Goal: Transaction & Acquisition: Purchase product/service

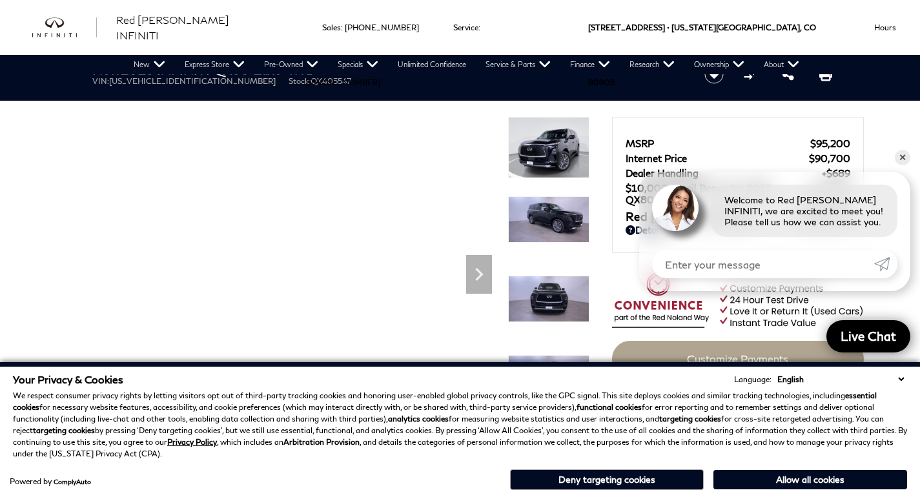
drag, startPoint x: 615, startPoint y: 36, endPoint x: 608, endPoint y: 39, distance: 7.2
click at [572, 36] on div "Ringing Phone Icon Sales : Call sales Phone Number 719-215-8318 Service : Call …" at bounding box center [431, 27] width 282 height 55
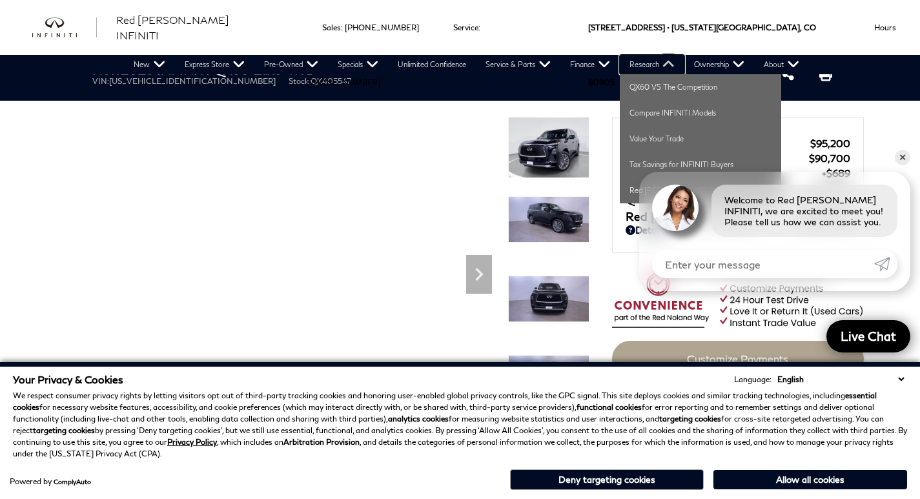
click at [631, 59] on link "Research" at bounding box center [652, 64] width 65 height 19
drag, startPoint x: 631, startPoint y: 59, endPoint x: 540, endPoint y: 52, distance: 91.3
click at [625, 58] on link "Research" at bounding box center [652, 64] width 65 height 19
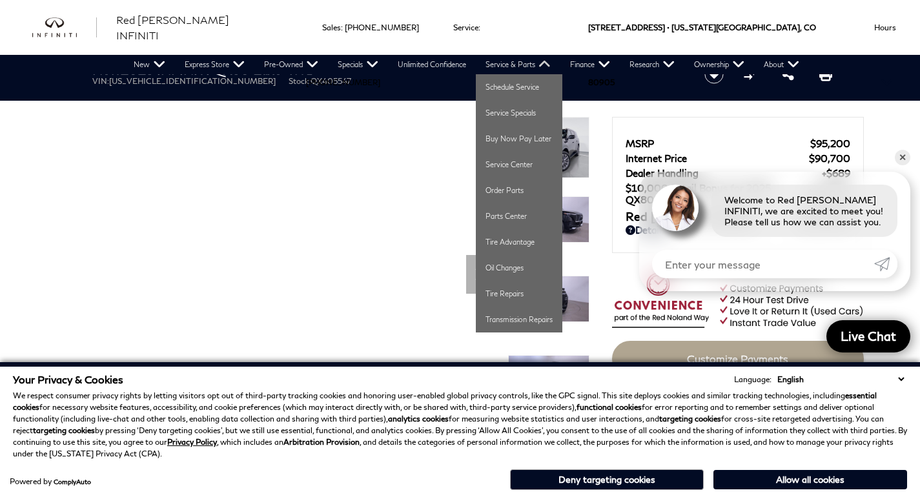
drag, startPoint x: 540, startPoint y: 52, endPoint x: 498, endPoint y: 57, distance: 42.9
click at [515, 54] on div "Ringing Phone Icon Sales : Call sales Phone Number 719-215-8318 Service : Call …" at bounding box center [431, 27] width 282 height 55
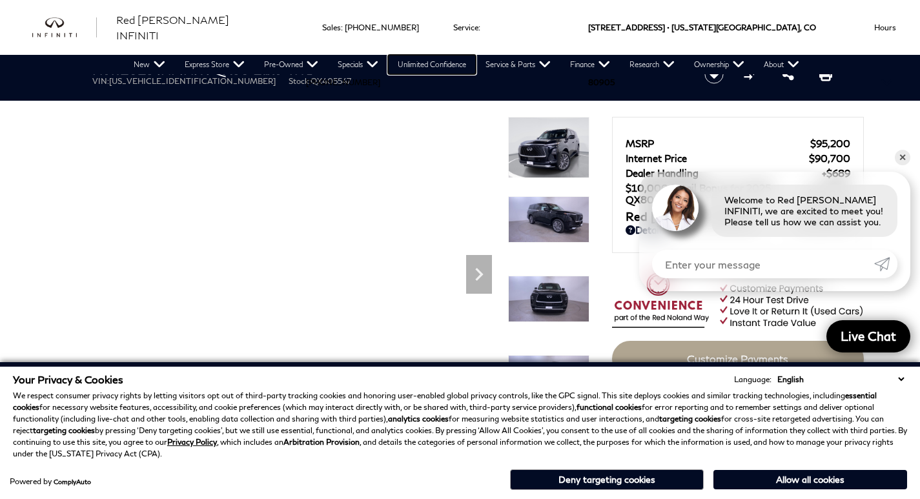
click at [420, 59] on link "Unlimited Confidence" at bounding box center [432, 64] width 88 height 19
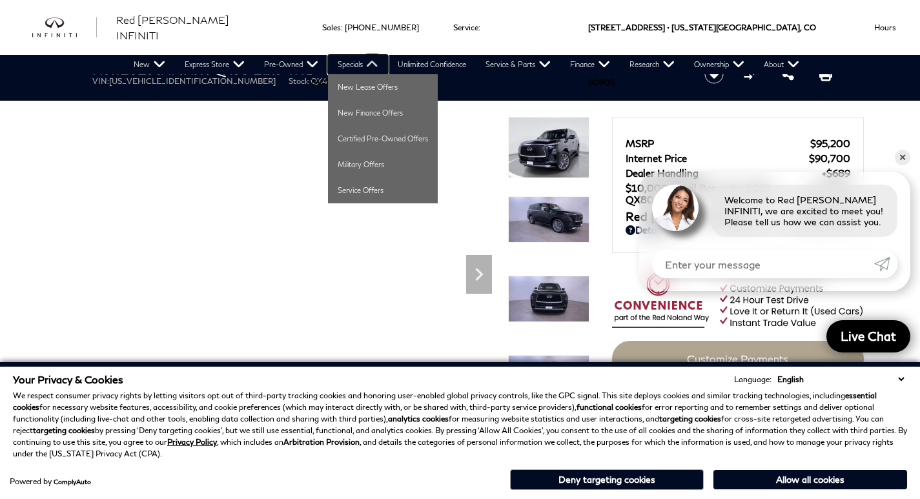
click at [339, 70] on link "Specials" at bounding box center [358, 64] width 60 height 19
click at [337, 70] on link "Specials" at bounding box center [358, 64] width 60 height 19
drag, startPoint x: 337, startPoint y: 70, endPoint x: 324, endPoint y: 121, distance: 52.0
click at [333, 74] on li "Specials New Lease Offers New Finance Offers Certified Pre-Owned Offers Militar…" at bounding box center [358, 64] width 60 height 19
click at [341, 149] on link "Certified Pre-Owned Offers" at bounding box center [383, 139] width 110 height 26
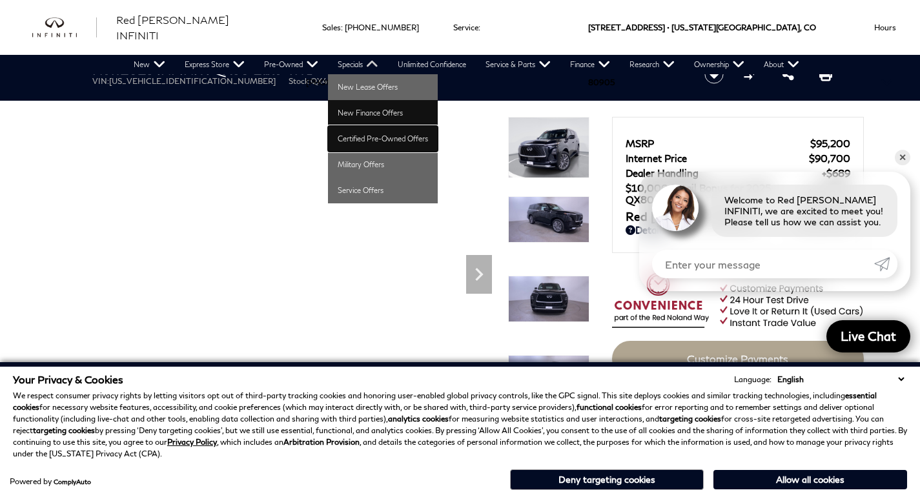
drag, startPoint x: 341, startPoint y: 148, endPoint x: 337, endPoint y: 125, distance: 23.7
click at [339, 143] on link "Certified Pre-Owned Offers" at bounding box center [383, 139] width 110 height 26
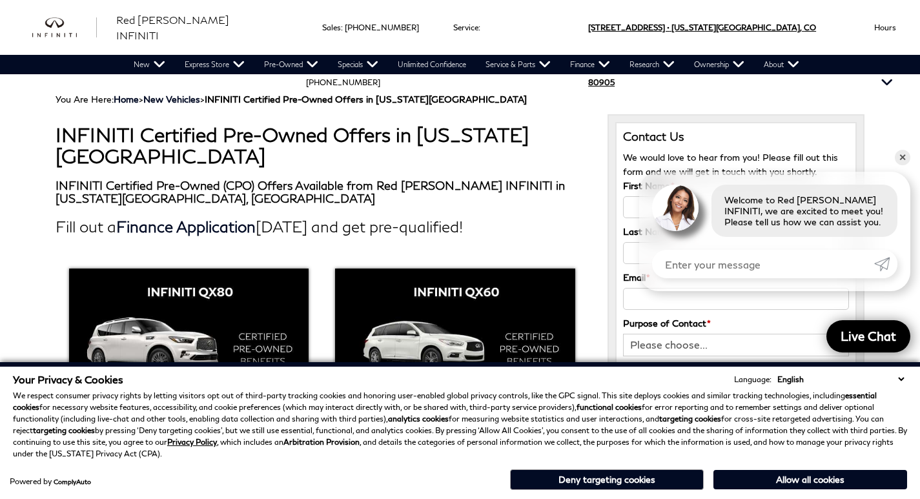
drag, startPoint x: 640, startPoint y: 34, endPoint x: 696, endPoint y: 26, distance: 56.0
click at [665, 35] on div "425 Motor World Pkwy • Colorado Springs, CO US 80905" at bounding box center [716, 27] width 288 height 55
click at [669, 26] on span "[STREET_ADDRESS] •" at bounding box center [628, 27] width 81 height 55
click at [572, 50] on div "Sales : Call sales Phone Number 719-215-8318 Service : Call service Phone Numbe…" at bounding box center [431, 27] width 282 height 55
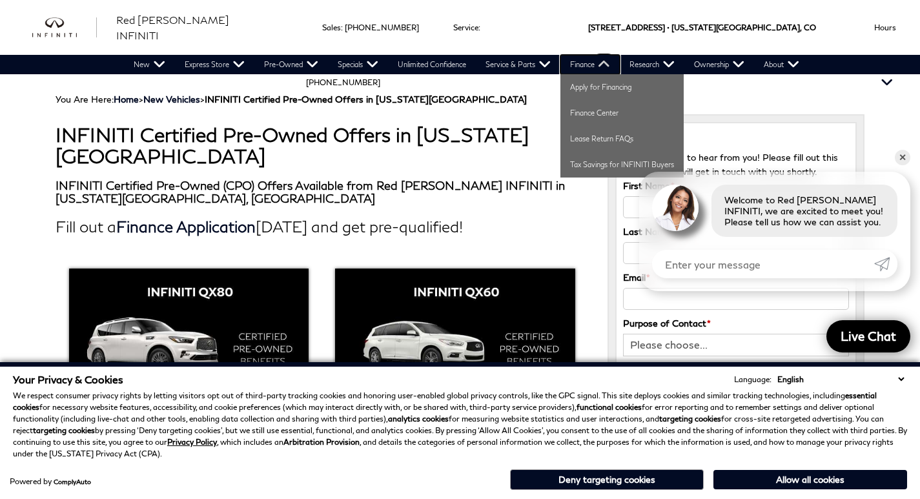
click at [599, 69] on link "Finance" at bounding box center [589, 64] width 59 height 19
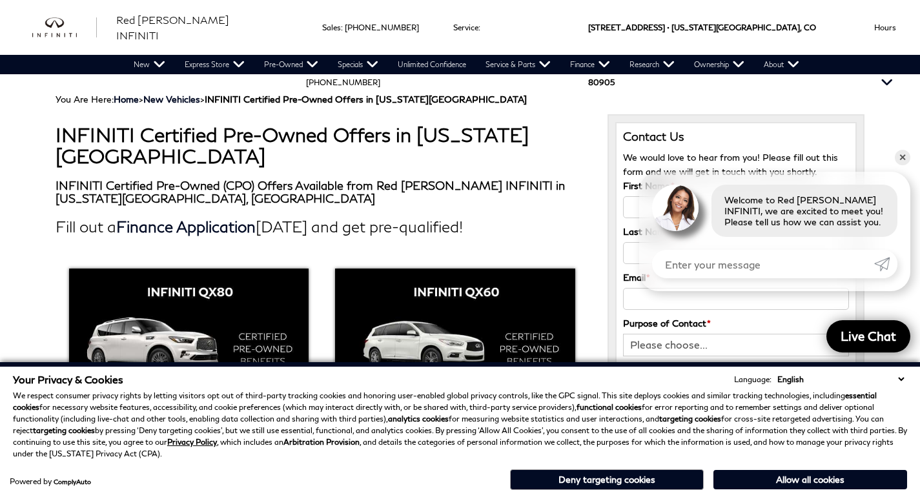
drag, startPoint x: 607, startPoint y: 191, endPoint x: 602, endPoint y: 166, distance: 25.7
